Goal: Check status: Check status

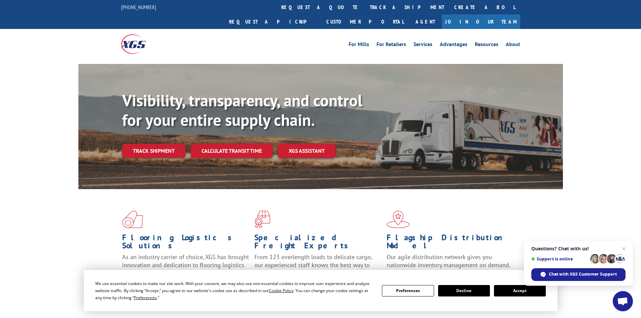
click at [529, 288] on button "Accept" at bounding box center [520, 290] width 52 height 11
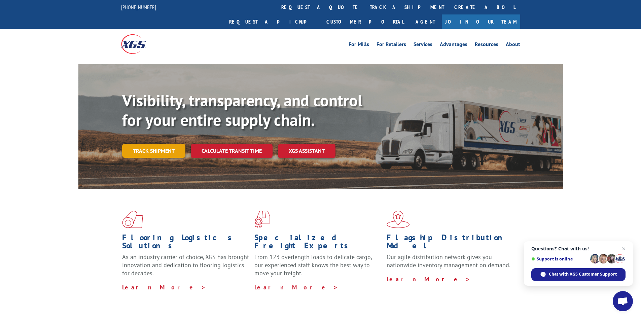
click at [156, 144] on link "Track shipment" at bounding box center [153, 151] width 63 height 14
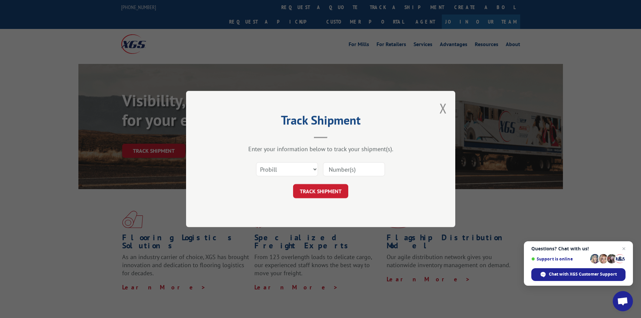
paste input "16934915"
type input "16934915"
click at [325, 198] on button "TRACK SHIPMENT" at bounding box center [320, 191] width 55 height 14
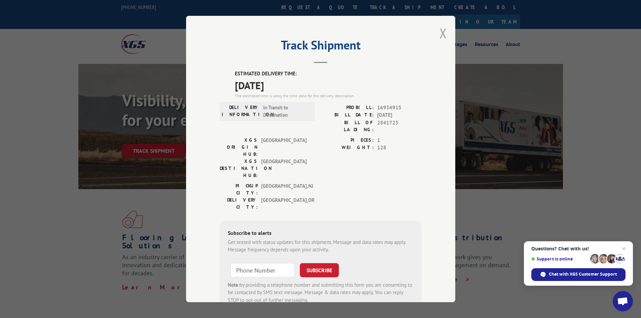
click at [441, 34] on button "Close modal" at bounding box center [442, 33] width 7 height 18
